Goal: Transaction & Acquisition: Purchase product/service

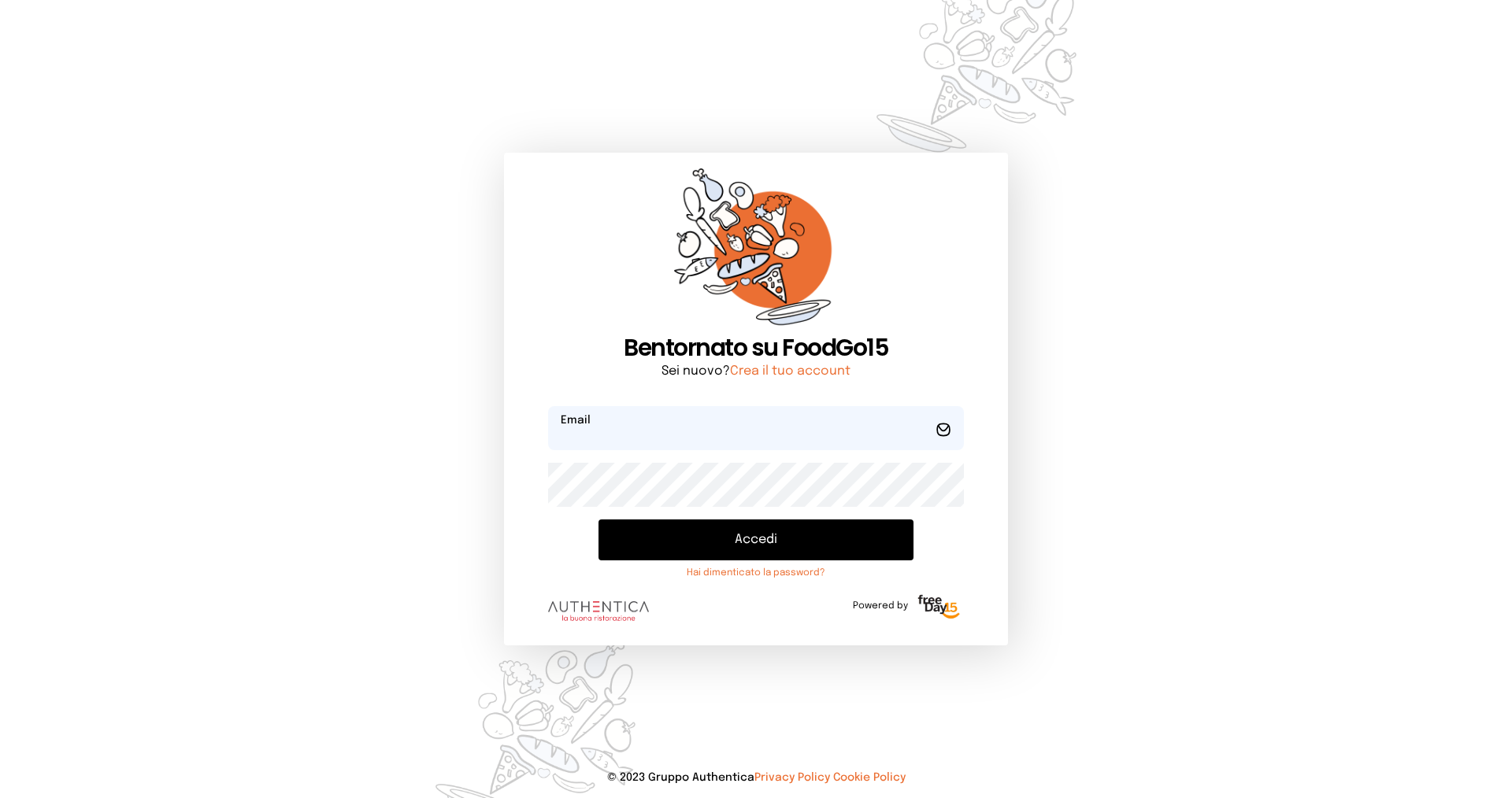
type input "**********"
click at [745, 539] on button "Accedi" at bounding box center [756, 539] width 315 height 41
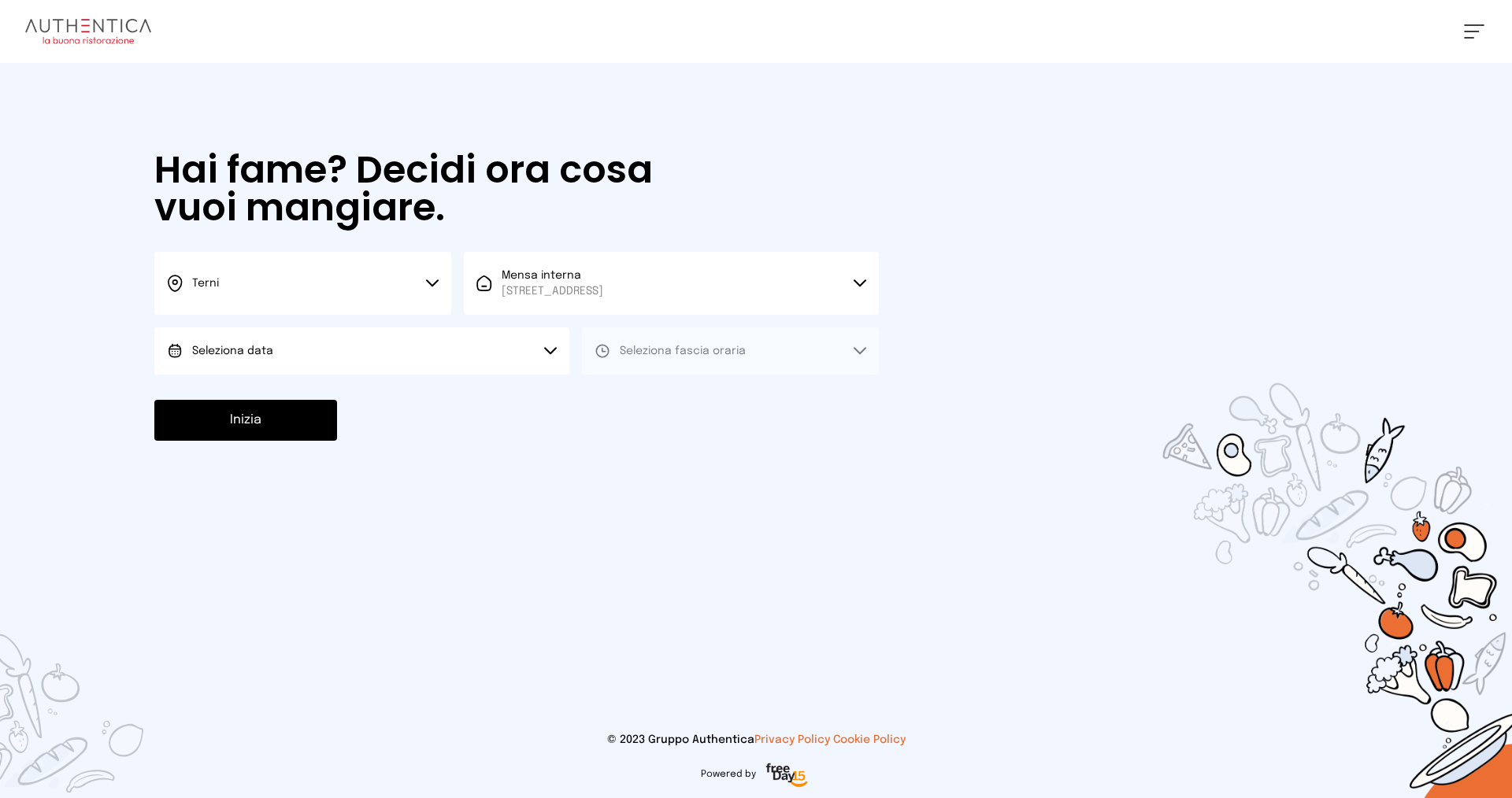
click at [432, 347] on button "Seleziona data" at bounding box center [362, 350] width 415 height 47
click at [369, 397] on li "[DATE], [DATE]" at bounding box center [362, 395] width 415 height 41
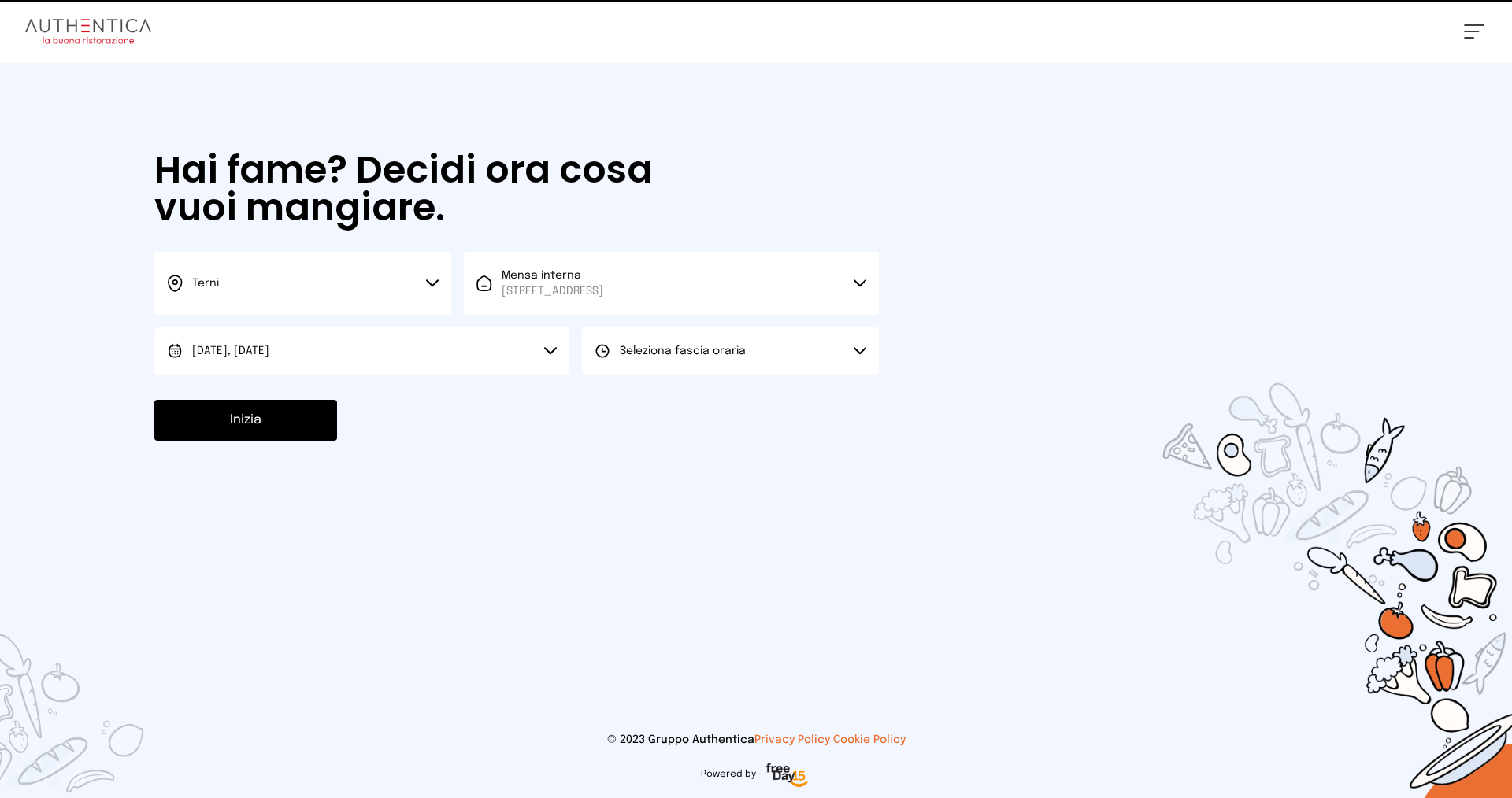
drag, startPoint x: 641, startPoint y: 354, endPoint x: 626, endPoint y: 377, distance: 27.5
click at [641, 356] on span "Seleziona fascia oraria" at bounding box center [683, 351] width 126 height 15
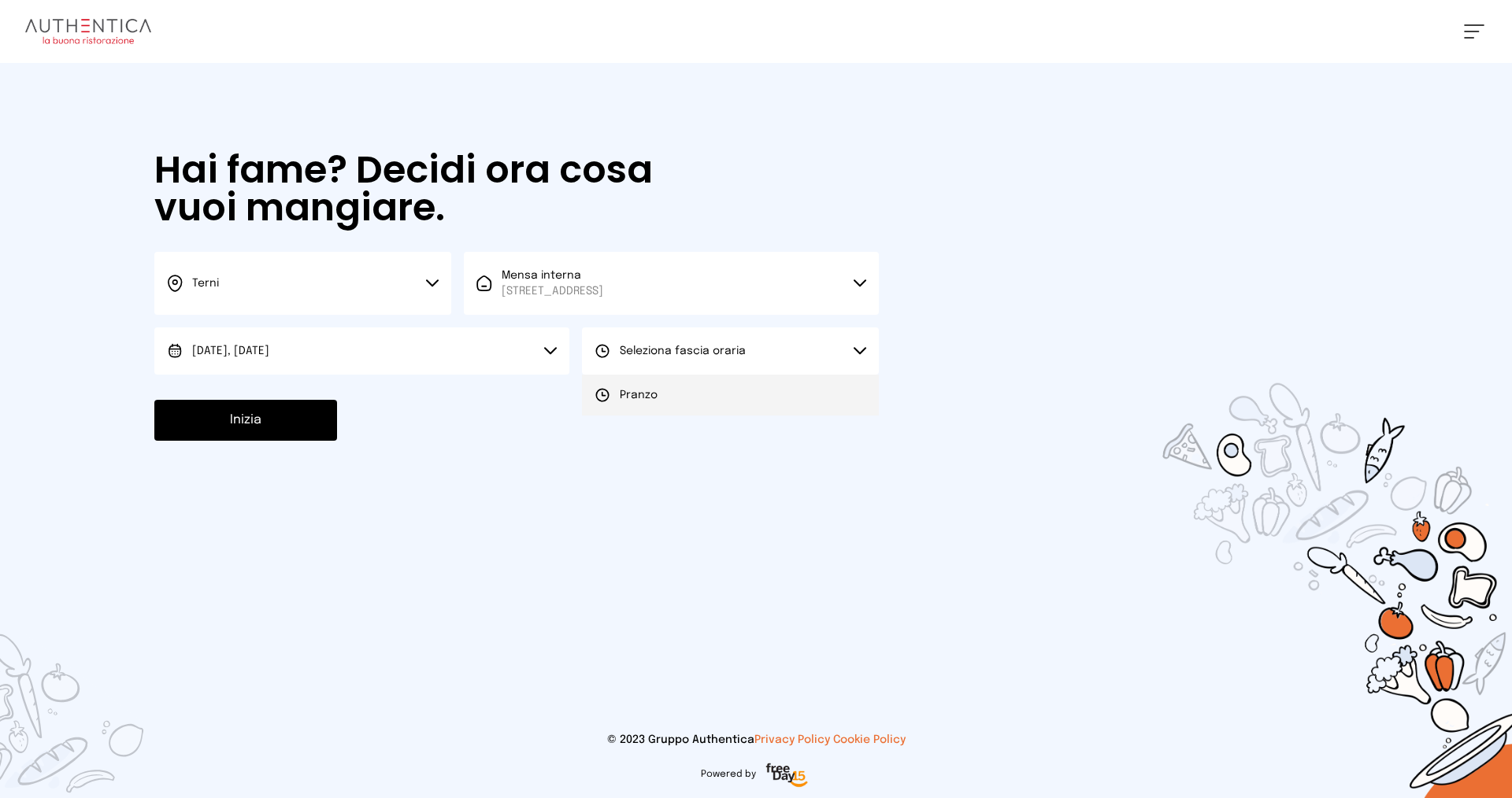
click at [627, 392] on span "Pranzo" at bounding box center [638, 395] width 38 height 15
click at [237, 417] on button "Inizia" at bounding box center [245, 420] width 182 height 41
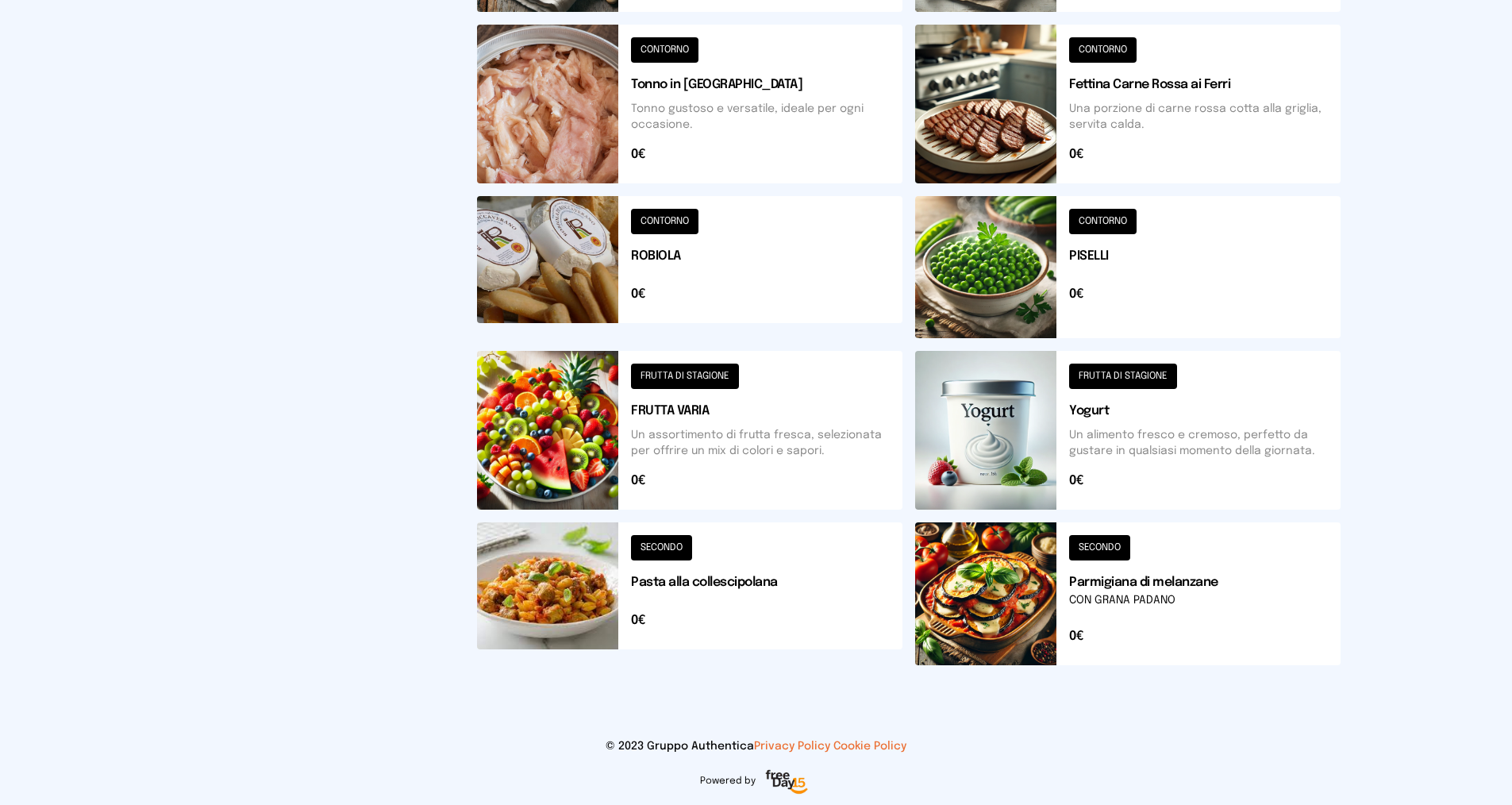
scroll to position [238, 0]
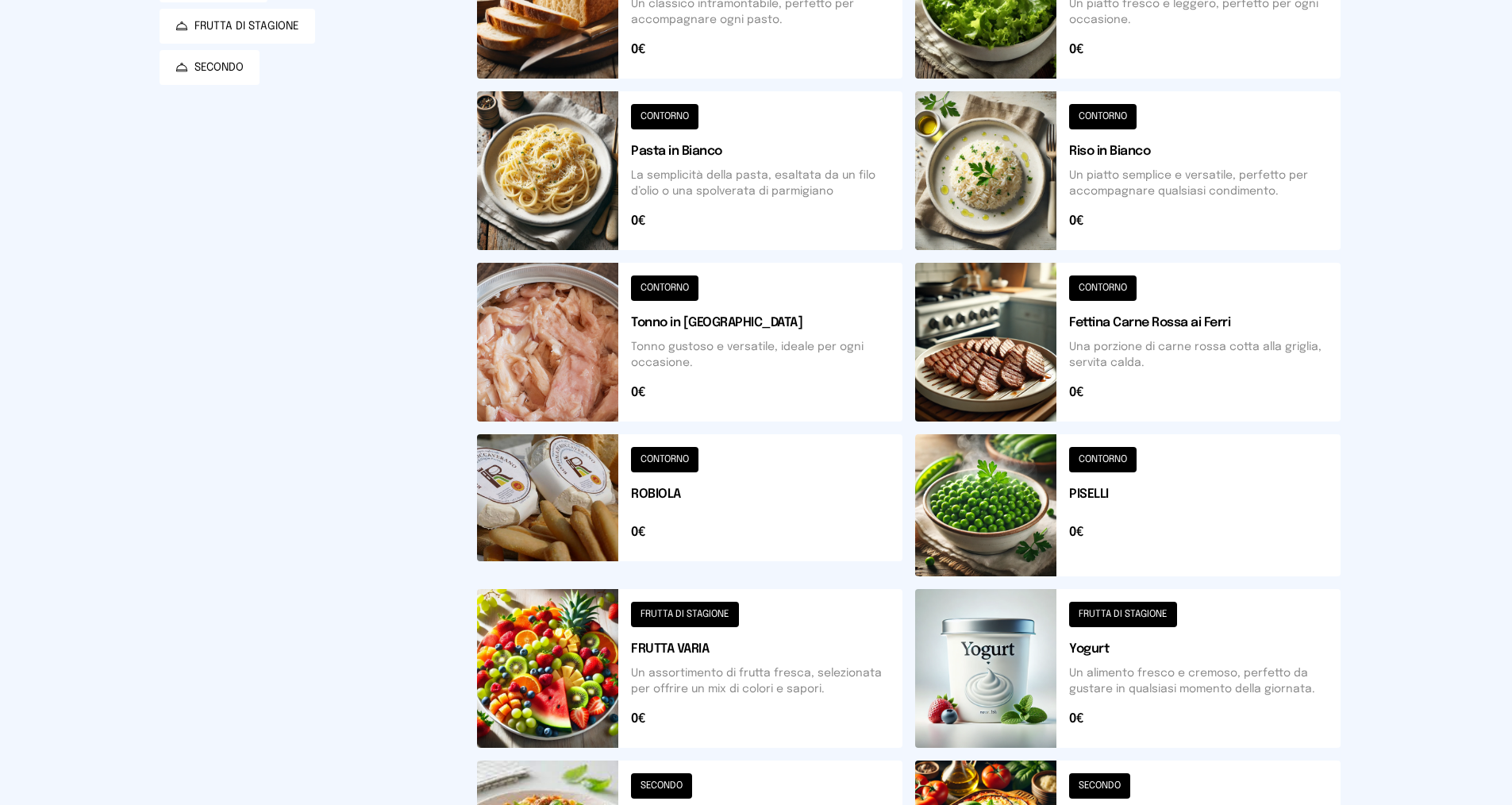
click at [1122, 536] on button at bounding box center [1127, 505] width 425 height 142
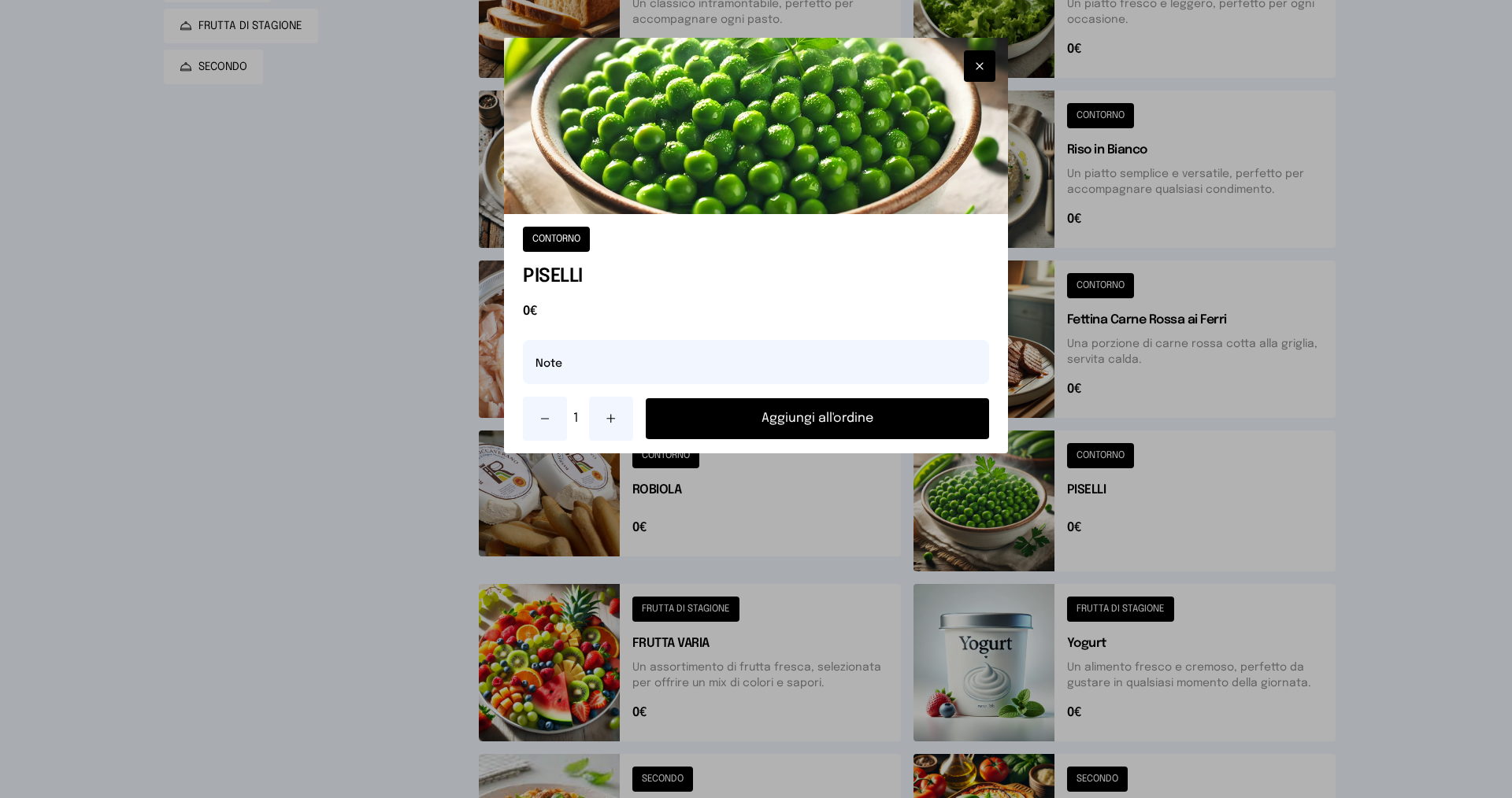
click at [894, 416] on button "Aggiungi all'ordine" at bounding box center [818, 419] width 344 height 41
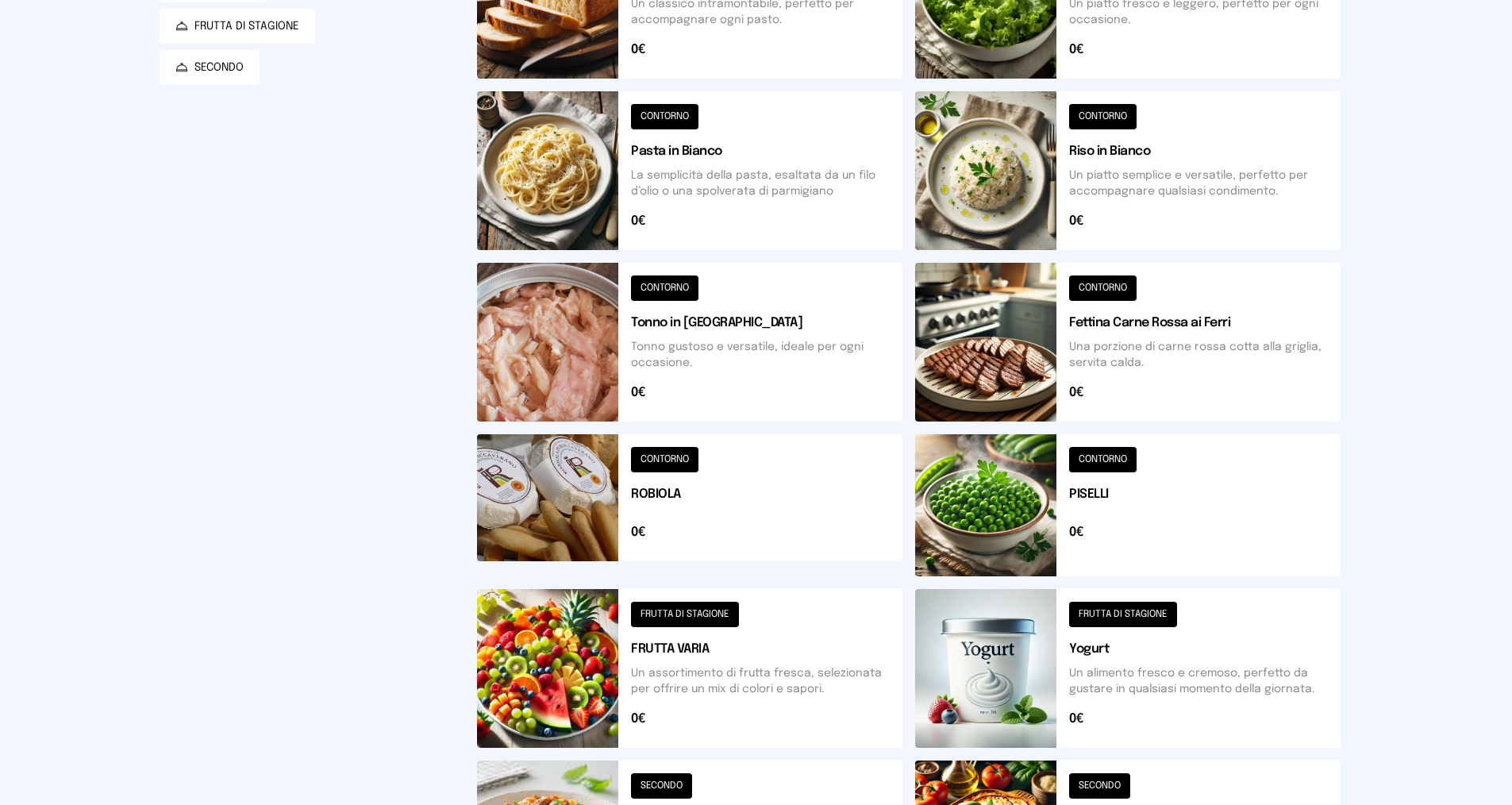
click at [1112, 149] on button at bounding box center [1127, 170] width 425 height 159
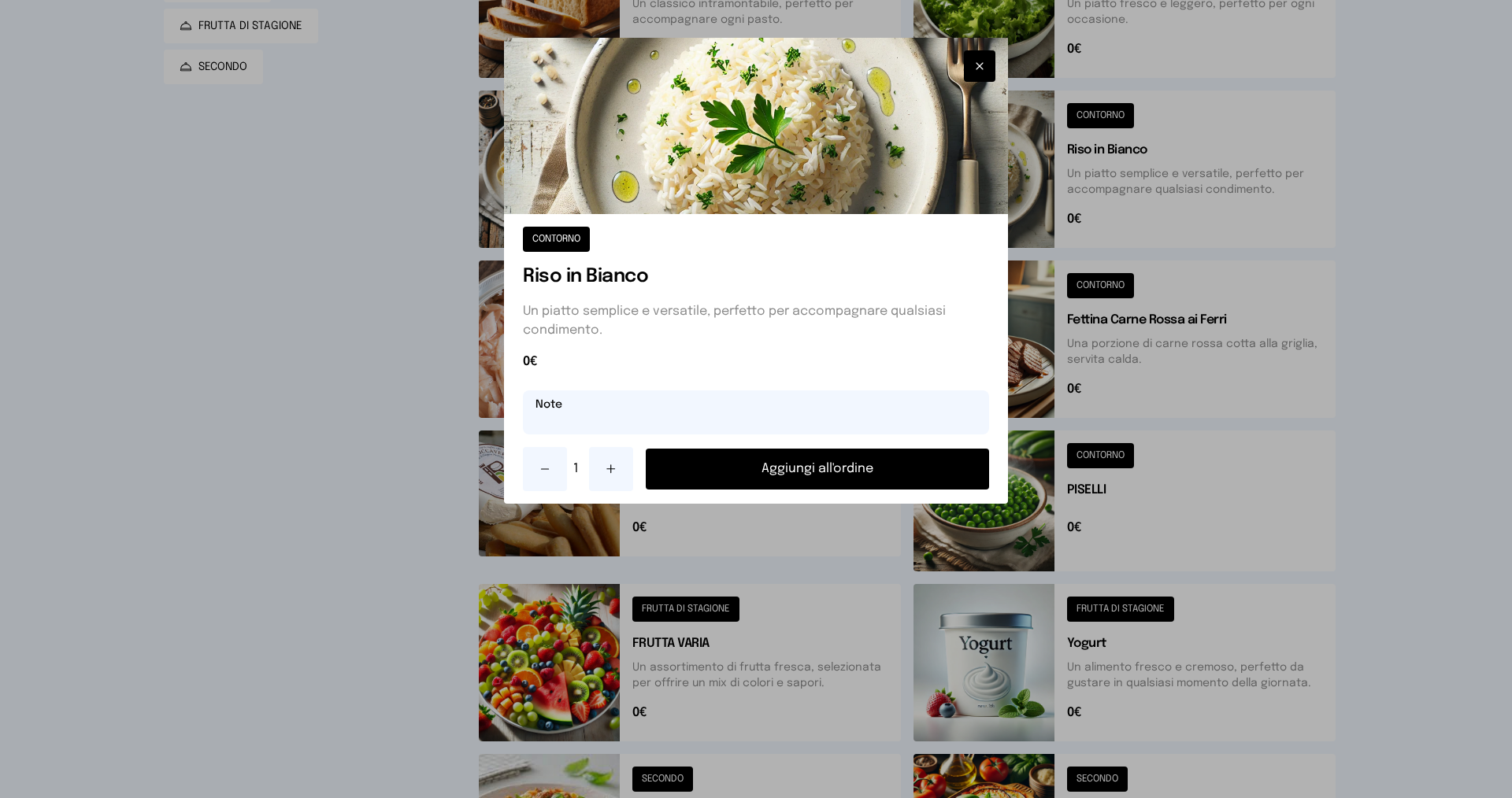
click at [776, 423] on input "text" at bounding box center [756, 413] width 466 height 44
type input "**********"
click at [753, 467] on button "Aggiungi all'ordine" at bounding box center [818, 469] width 344 height 41
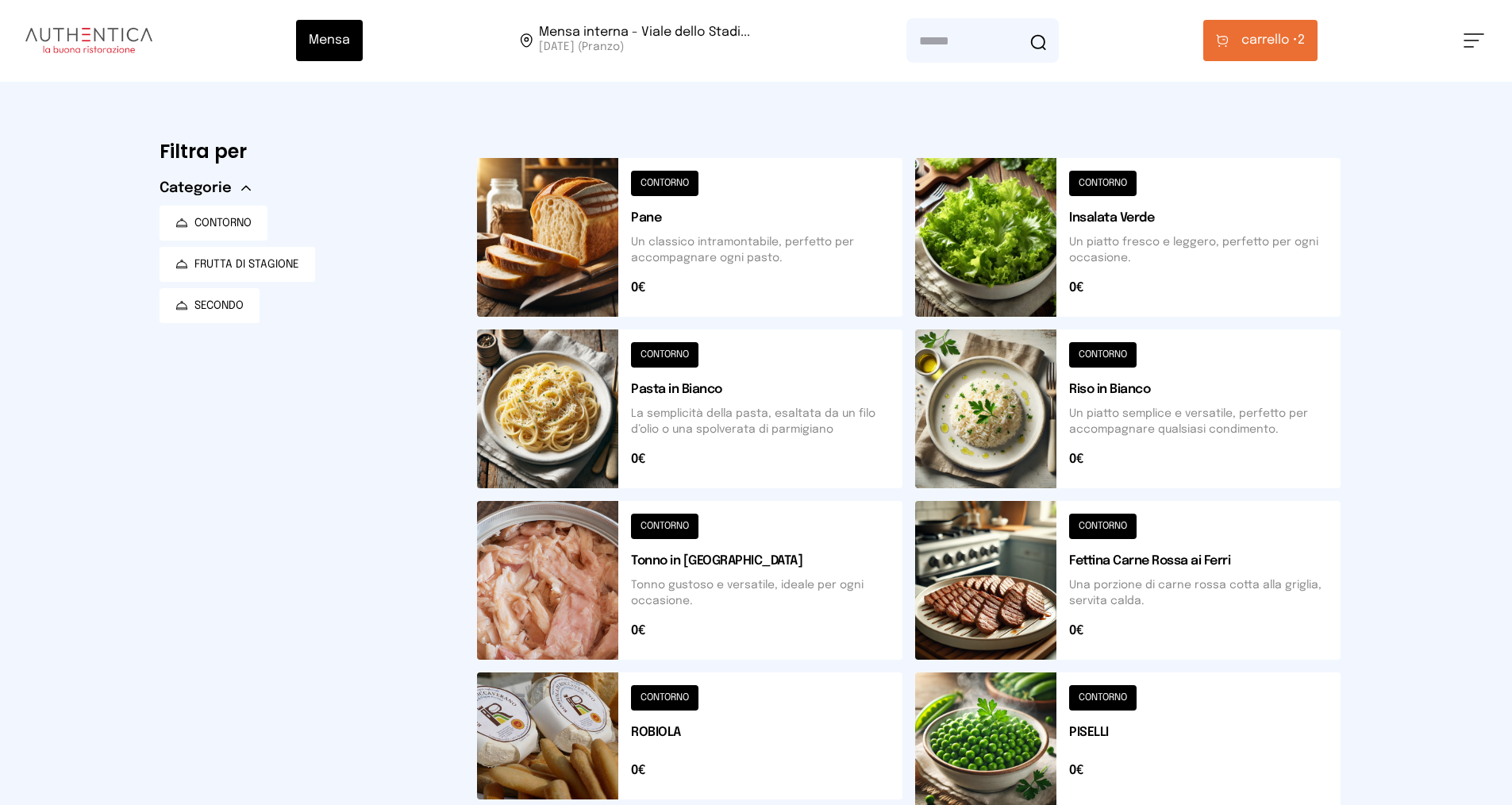
scroll to position [0, 0]
click at [1294, 44] on span "carrello •" at bounding box center [1270, 42] width 56 height 19
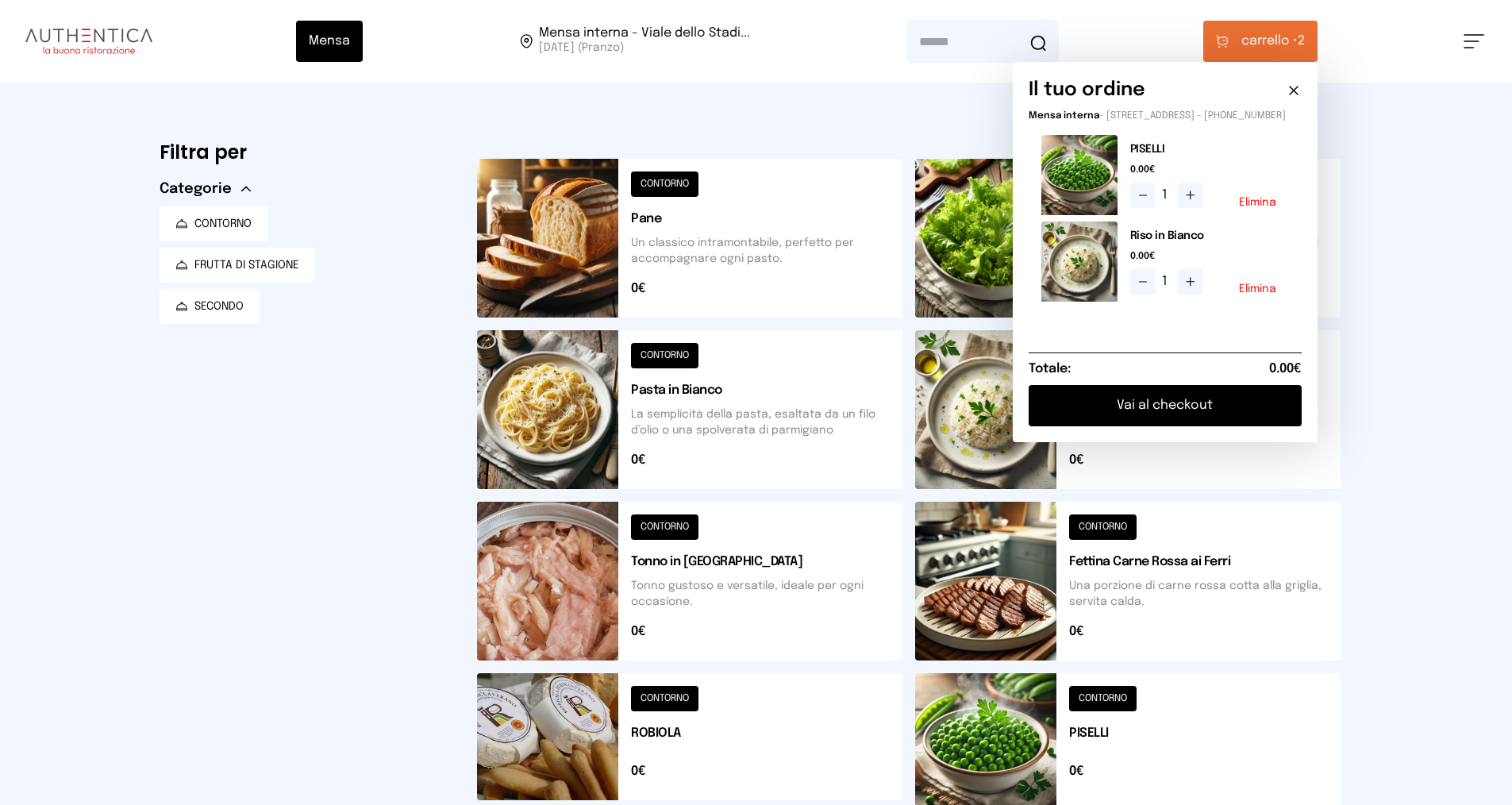
drag, startPoint x: 1392, startPoint y: 399, endPoint x: 1311, endPoint y: 425, distance: 85.1
click at [1392, 399] on div "Mensa Mensa interna - Viale dello Stadi... [DATE] ([GEOGRAPHIC_DATA]) [GEOGRAPH…" at bounding box center [756, 640] width 1512 height 1282
click at [676, 570] on button at bounding box center [689, 580] width 425 height 159
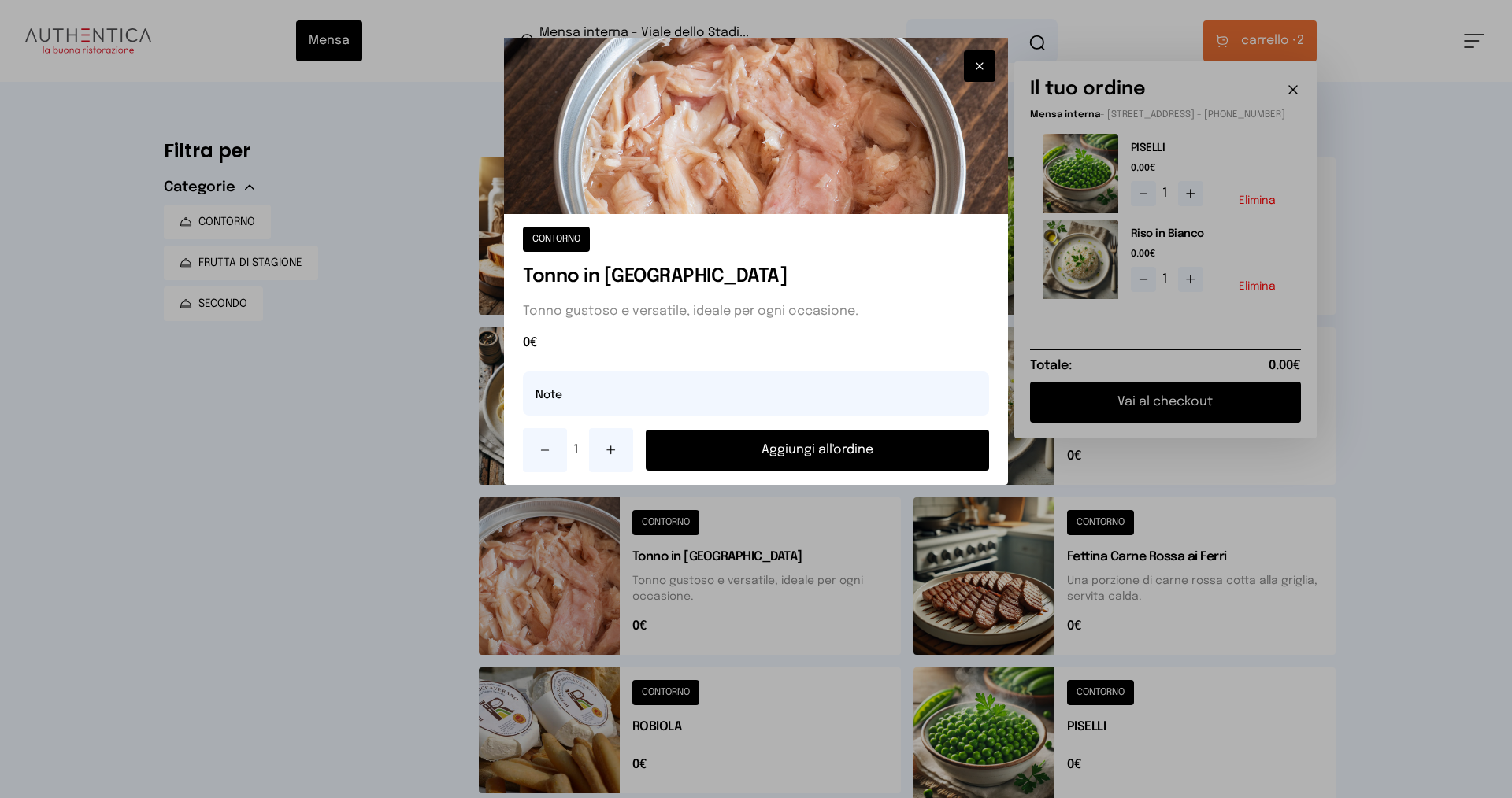
click at [729, 458] on button "Aggiungi all'ordine" at bounding box center [818, 450] width 344 height 41
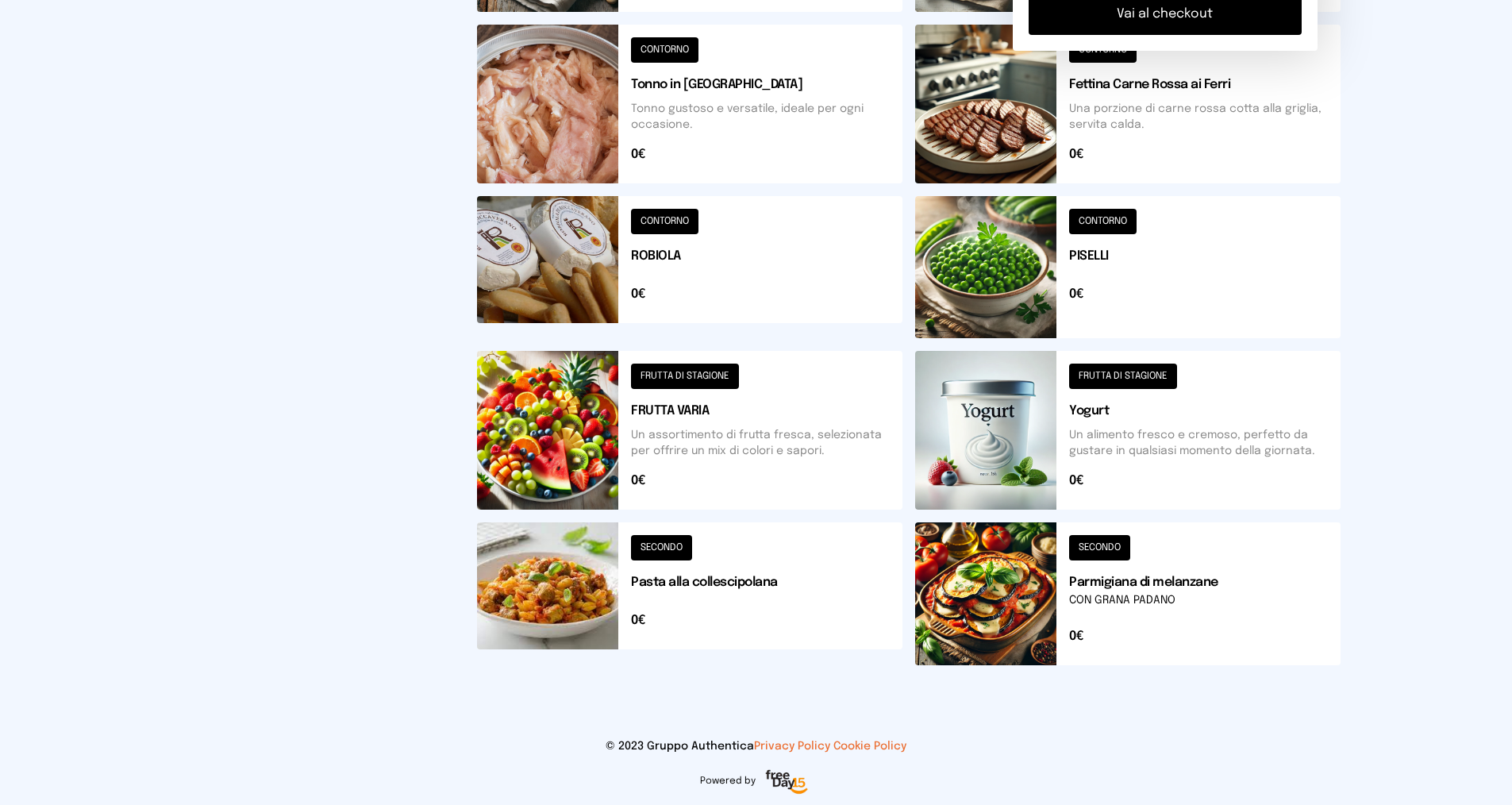
scroll to position [1, 0]
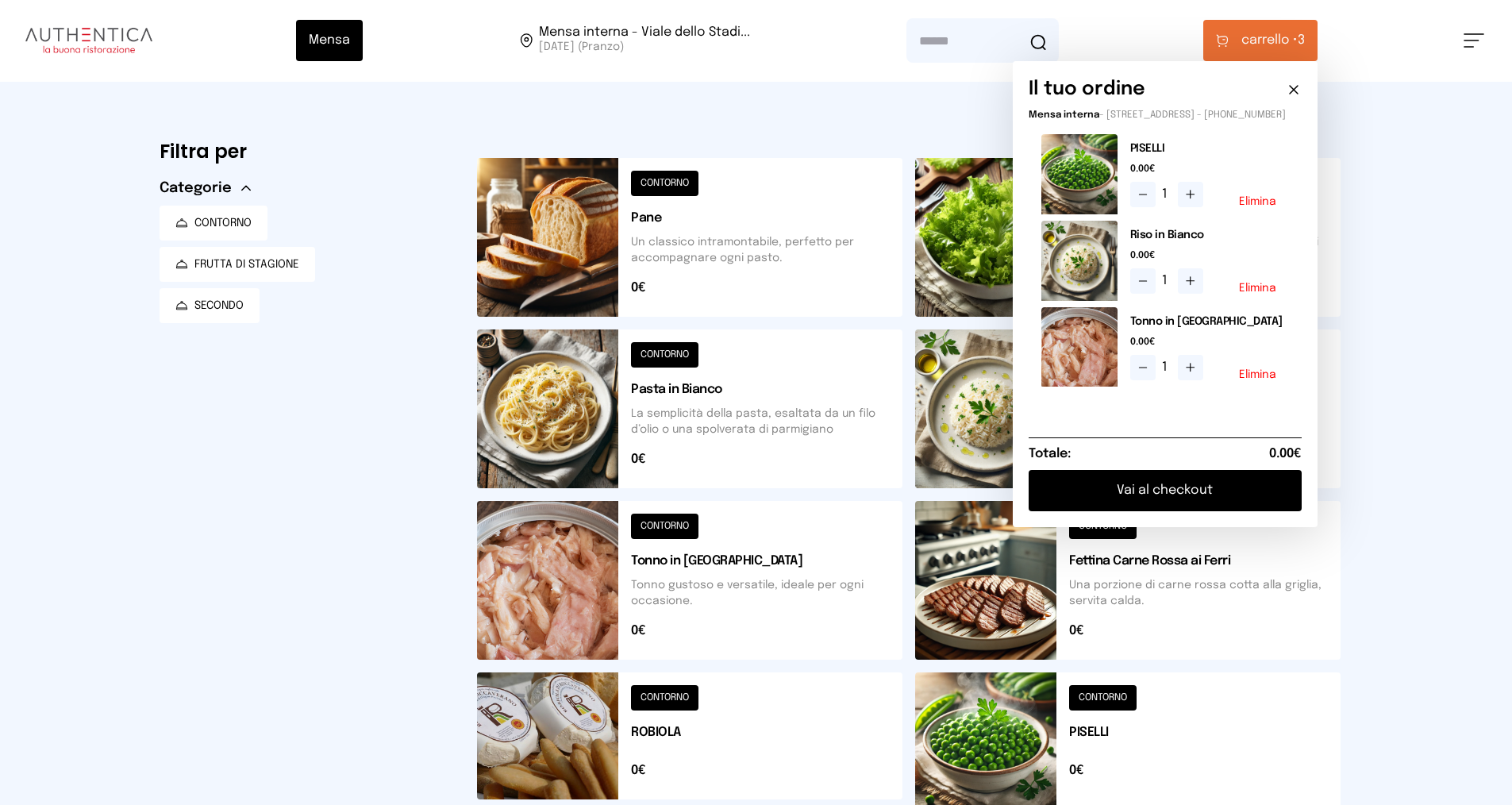
click at [1144, 511] on button "Vai al checkout" at bounding box center [1165, 491] width 273 height 41
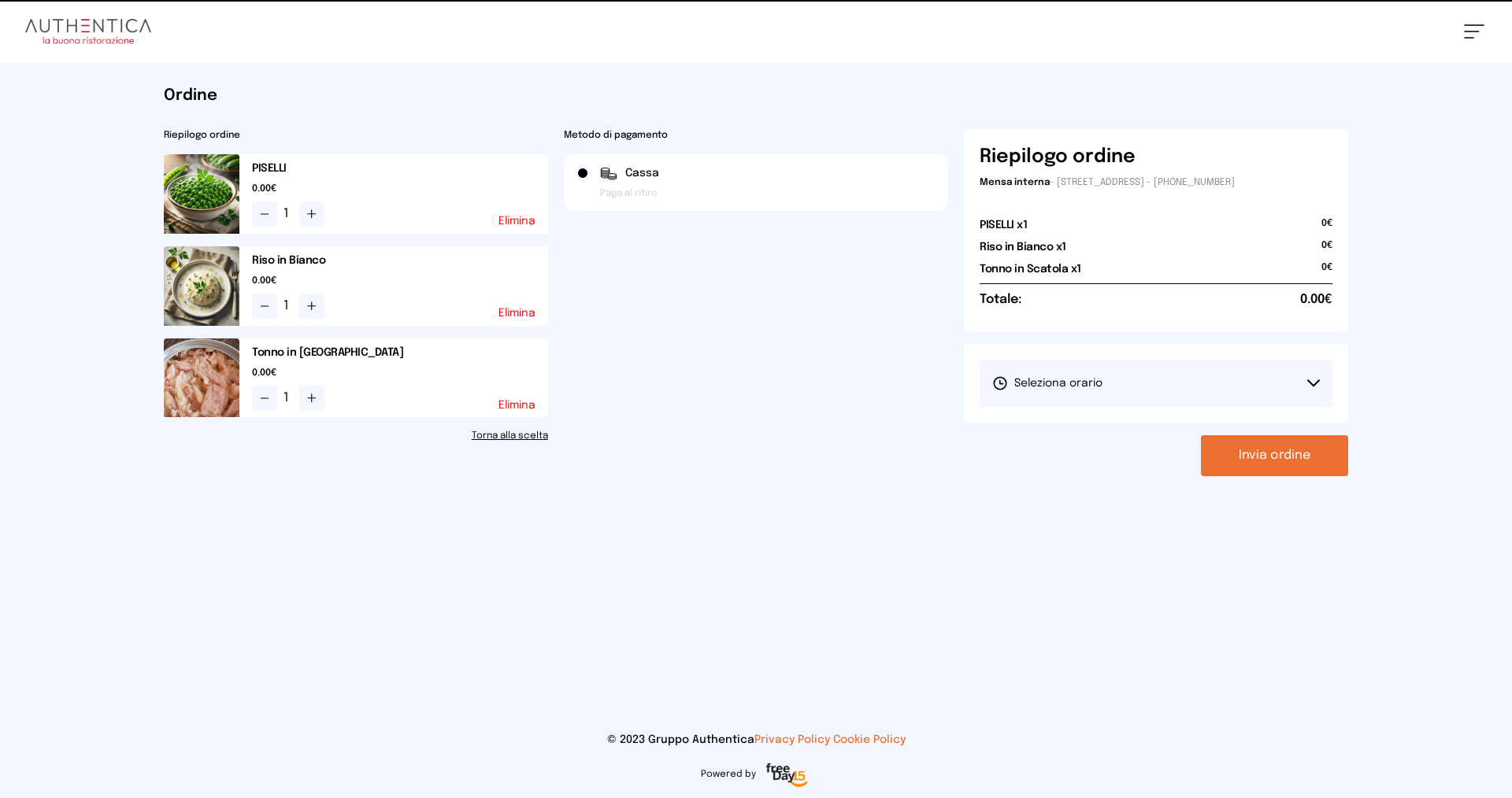
click at [1121, 390] on button "Seleziona orario" at bounding box center [1156, 383] width 352 height 47
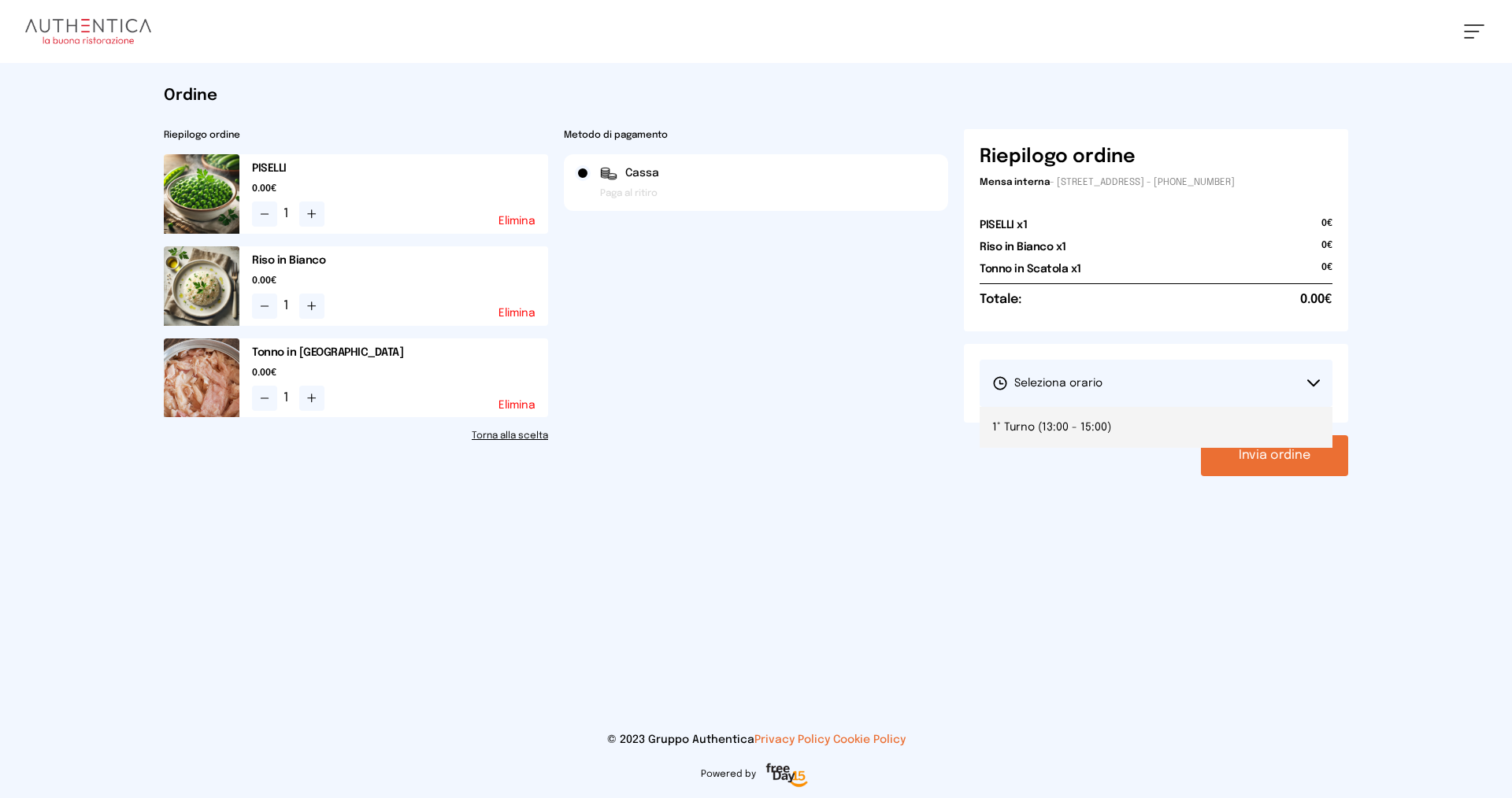
click at [1143, 435] on li "1° Turno (13:00 - 15:00)" at bounding box center [1156, 427] width 352 height 41
click at [1308, 468] on button "Invia ordine" at bounding box center [1274, 455] width 148 height 41
